Goal: Navigation & Orientation: Find specific page/section

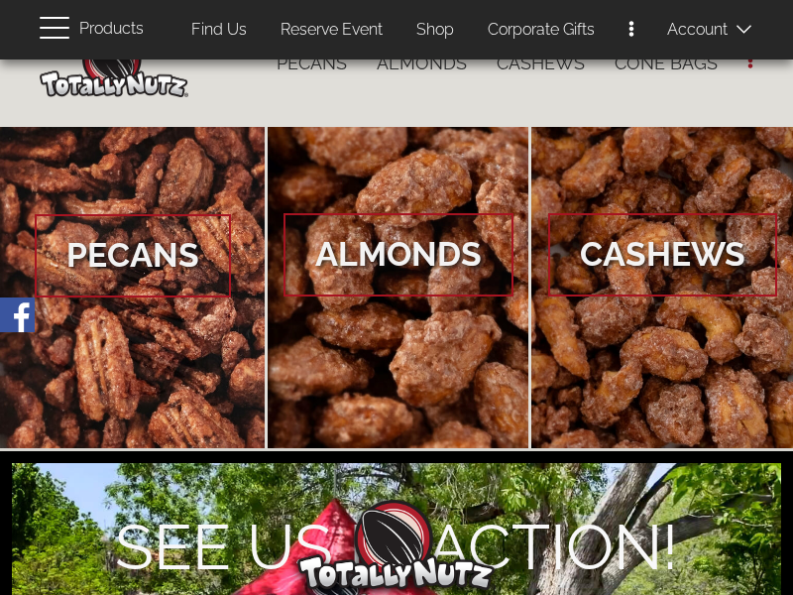
scroll to position [127, 0]
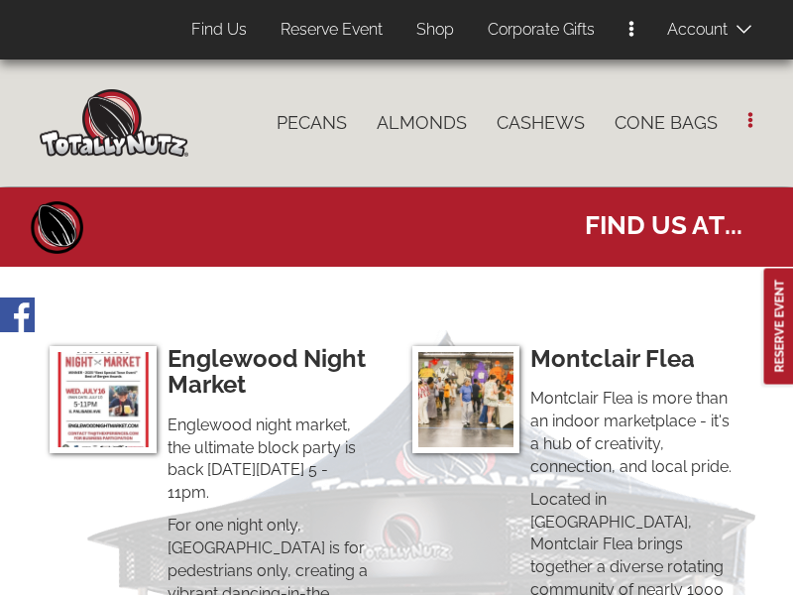
select select
